Goal: Find contact information: Obtain details needed to contact an individual or organization

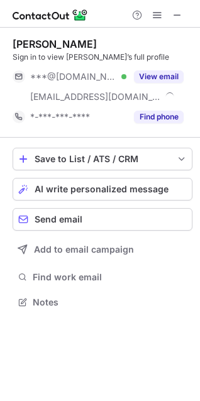
scroll to position [293, 200]
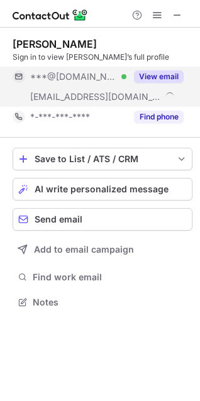
click at [173, 75] on button "View email" at bounding box center [159, 76] width 50 height 13
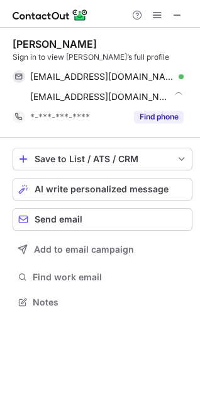
click at [33, 43] on div "[PERSON_NAME]" at bounding box center [55, 44] width 84 height 13
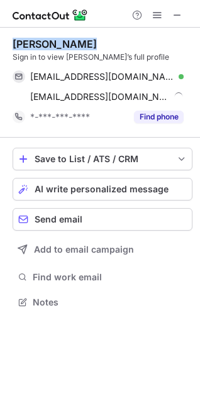
click at [33, 43] on div "[PERSON_NAME]" at bounding box center [55, 44] width 84 height 13
click at [43, 47] on div "[PERSON_NAME]" at bounding box center [55, 44] width 84 height 13
click at [42, 47] on div "[PERSON_NAME]" at bounding box center [55, 44] width 84 height 13
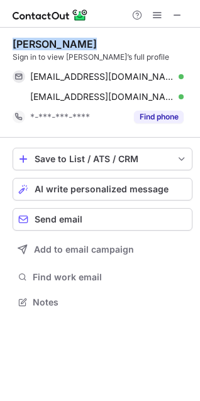
click at [42, 47] on div "[PERSON_NAME]" at bounding box center [55, 44] width 84 height 13
click at [52, 46] on div "[PERSON_NAME]" at bounding box center [55, 44] width 84 height 13
copy div "[PERSON_NAME]"
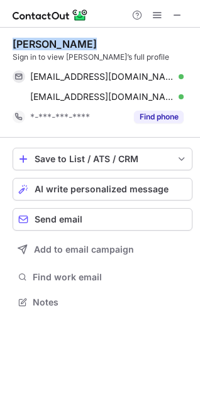
copy div "[PERSON_NAME]"
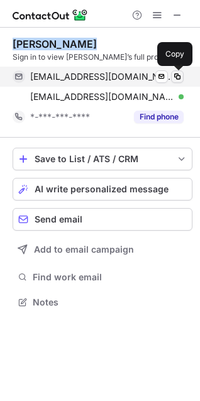
click at [178, 79] on span at bounding box center [177, 77] width 10 height 10
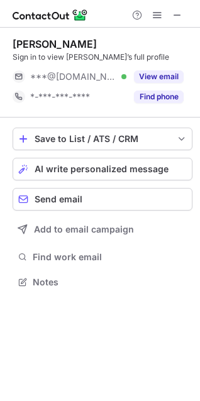
scroll to position [273, 200]
click at [158, 74] on button "View email" at bounding box center [159, 76] width 50 height 13
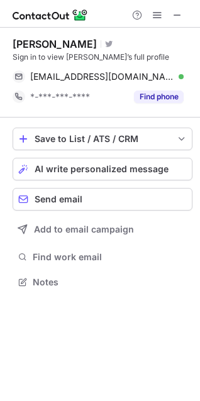
click at [55, 44] on div "Jen Artan" at bounding box center [55, 44] width 84 height 13
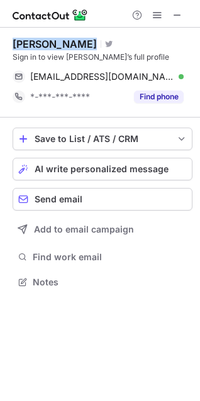
click at [55, 44] on div "Jen Artan" at bounding box center [55, 44] width 84 height 13
copy div "Jen Artan"
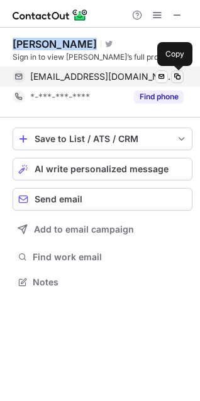
click at [178, 77] on span at bounding box center [177, 77] width 10 height 10
